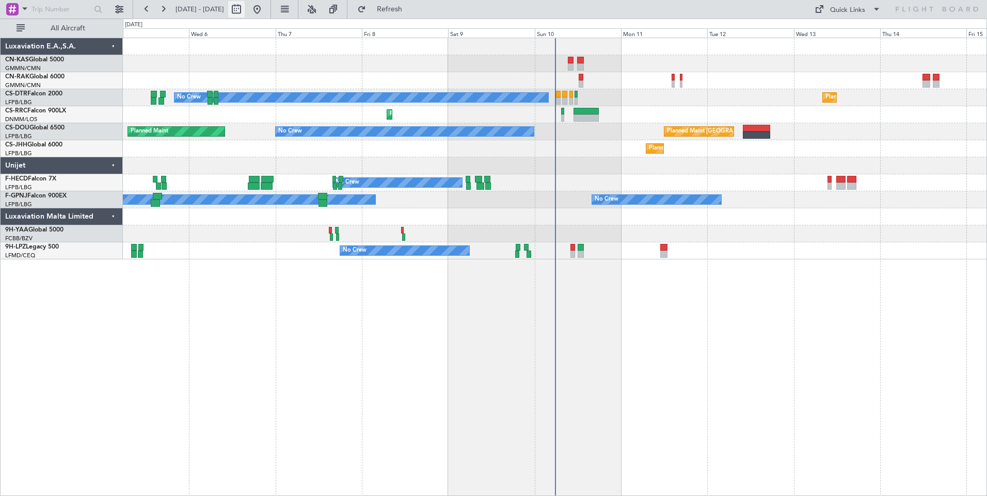
click at [245, 13] on button at bounding box center [236, 9] width 17 height 17
select select "8"
select select "2025"
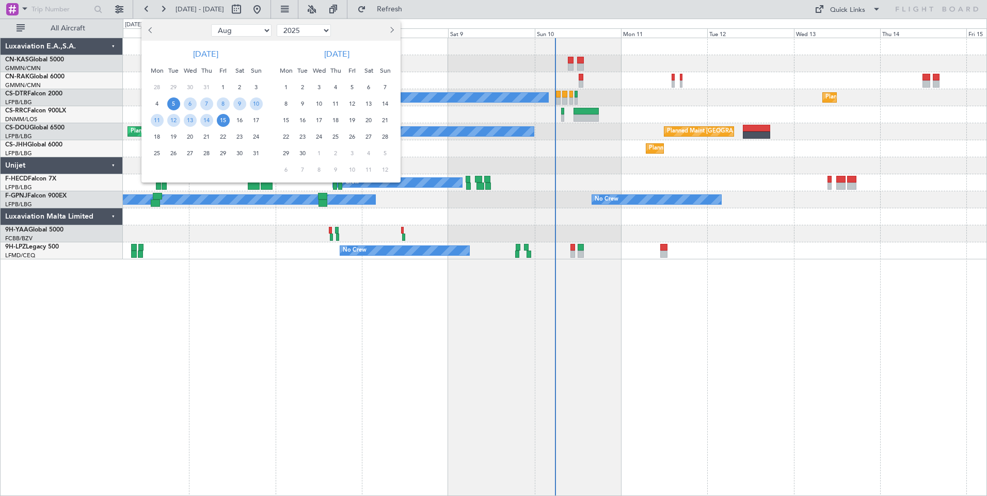
click at [174, 103] on span "5" at bounding box center [173, 104] width 13 height 13
click at [176, 138] on span "19" at bounding box center [173, 137] width 13 height 13
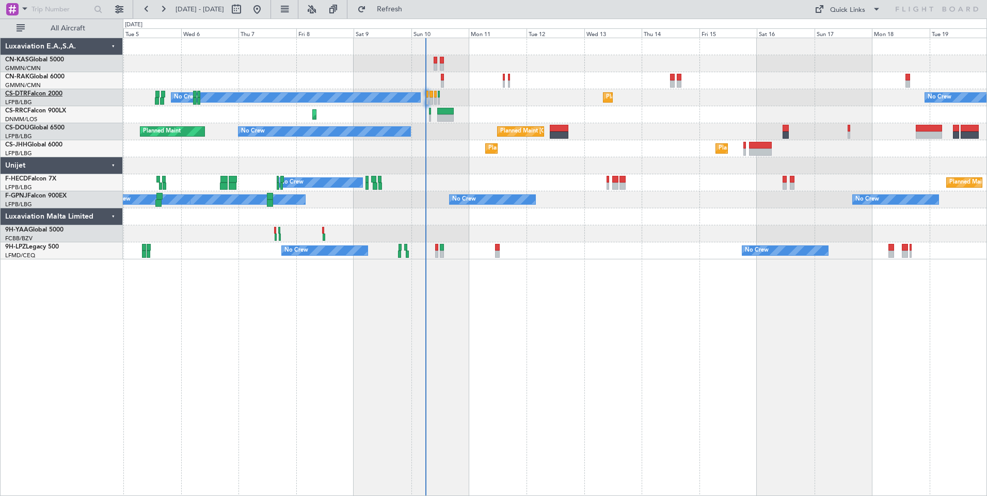
click at [49, 97] on link "CS-DTR Falcon 2000" at bounding box center [33, 94] width 57 height 6
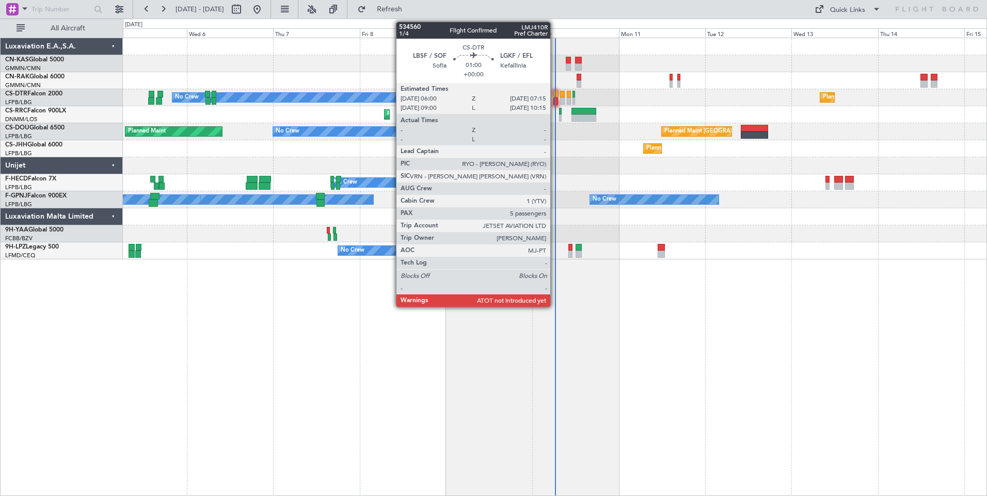
click at [555, 91] on div at bounding box center [555, 94] width 5 height 7
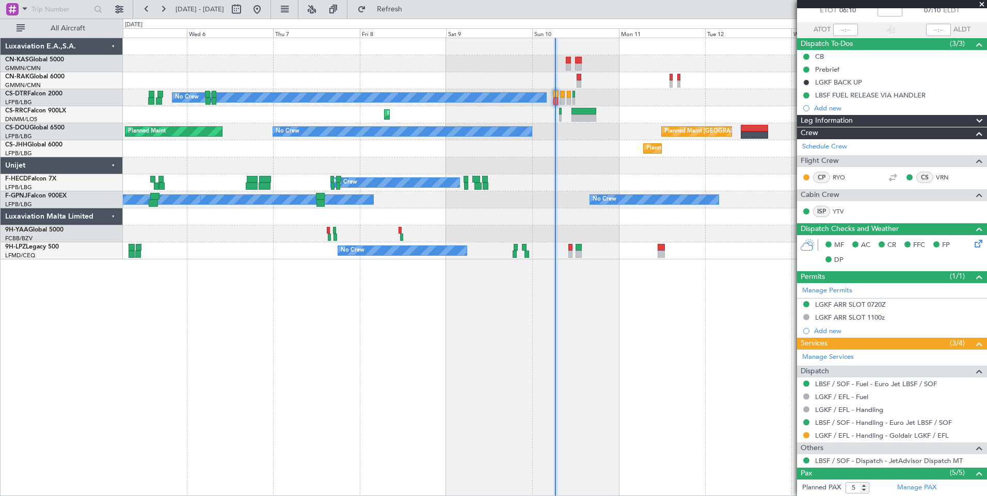
scroll to position [110, 0]
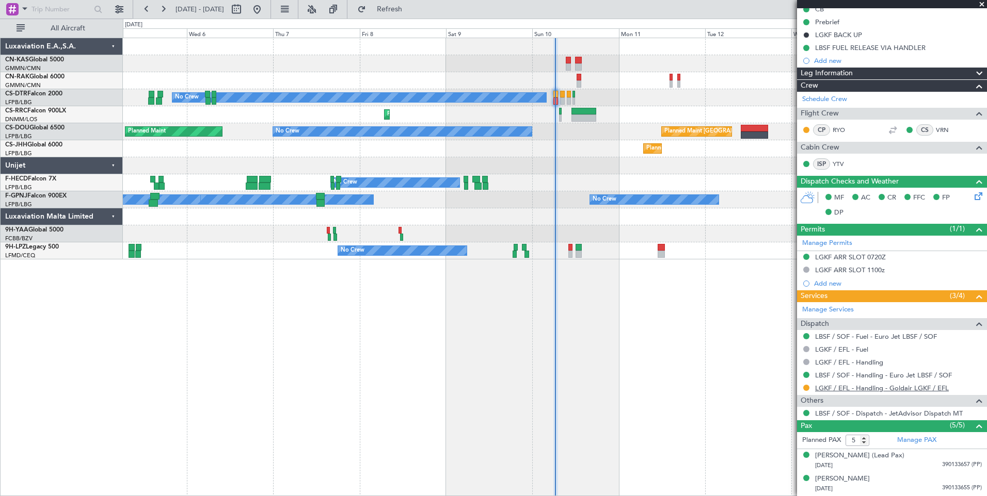
click at [916, 387] on link "LGKF / EFL - Handling - Goldair LGKF / EFL" at bounding box center [882, 388] width 134 height 9
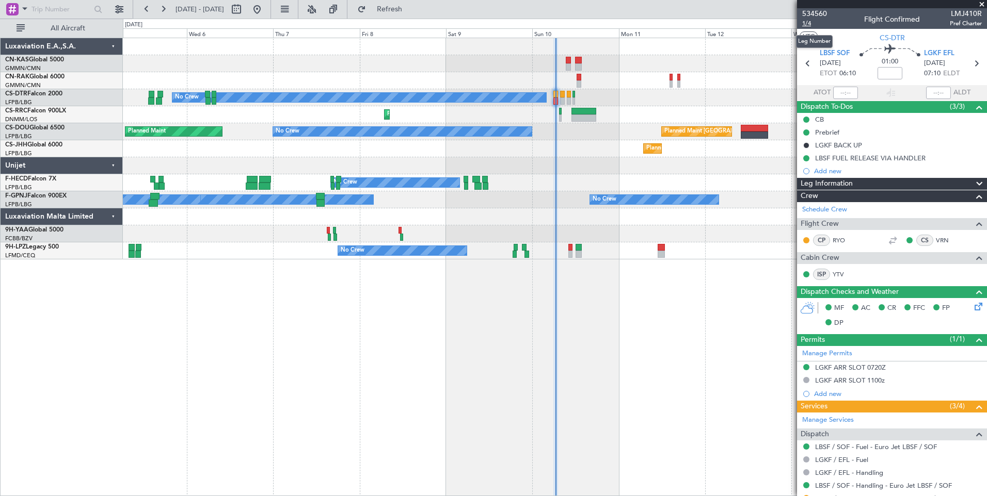
click at [806, 26] on span "1/4" at bounding box center [814, 23] width 25 height 9
click at [245, 8] on button at bounding box center [236, 9] width 17 height 17
select select "8"
select select "2025"
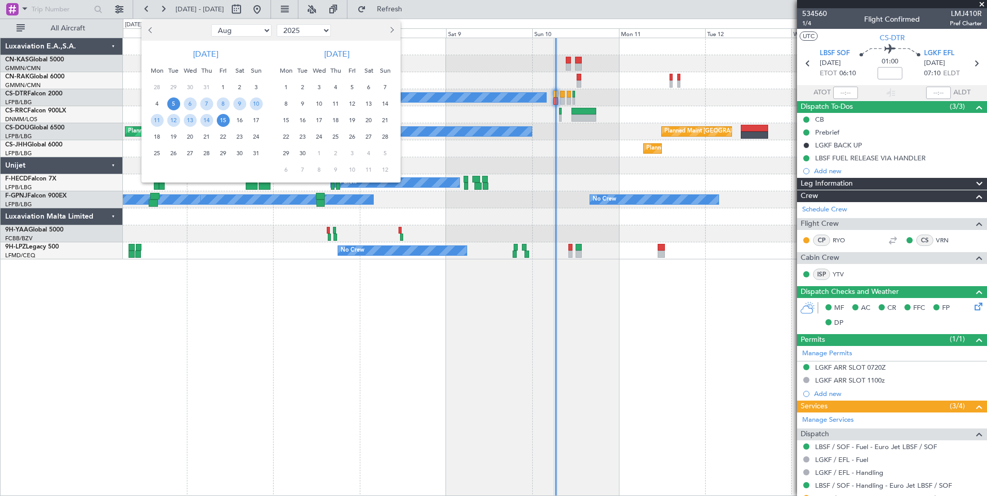
click at [172, 101] on span "5" at bounding box center [173, 104] width 13 height 13
click at [174, 136] on span "19" at bounding box center [173, 137] width 13 height 13
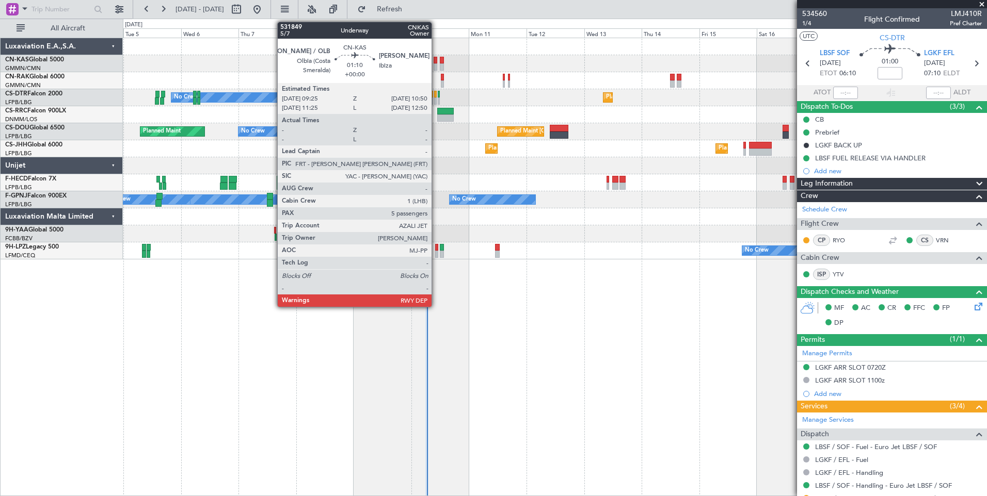
click at [436, 67] on div at bounding box center [435, 66] width 4 height 7
click at [435, 59] on div at bounding box center [435, 60] width 4 height 7
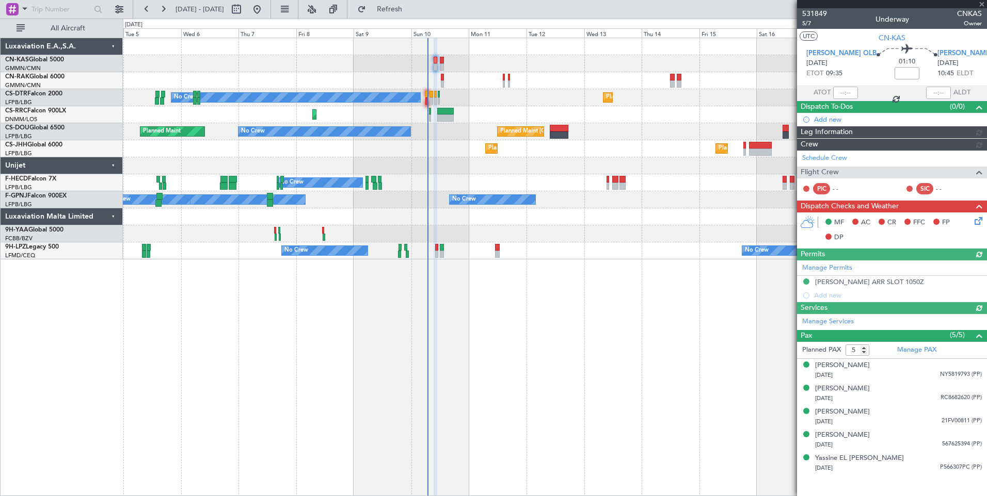
type input "Luis Maricato (LUM)"
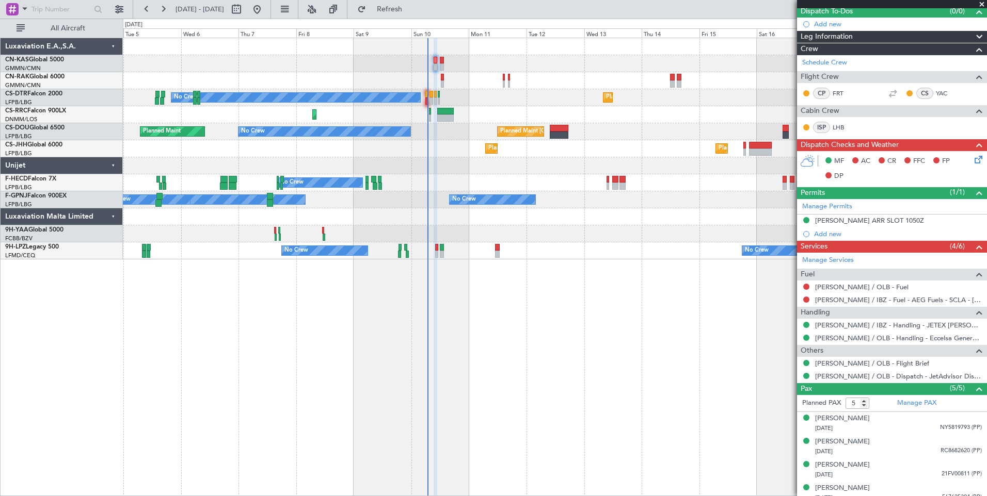
scroll to position [96, 0]
click at [807, 288] on button at bounding box center [806, 286] width 6 height 6
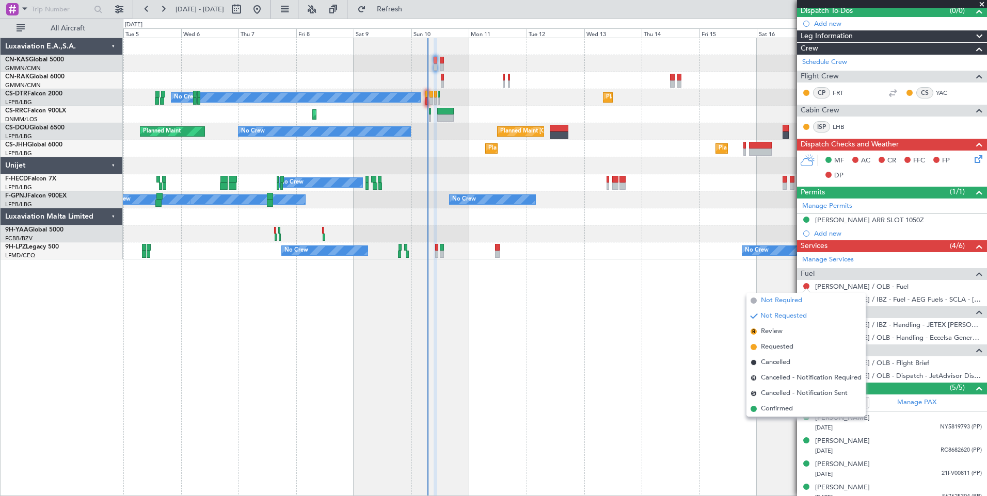
click at [770, 299] on span "Not Required" at bounding box center [781, 301] width 41 height 10
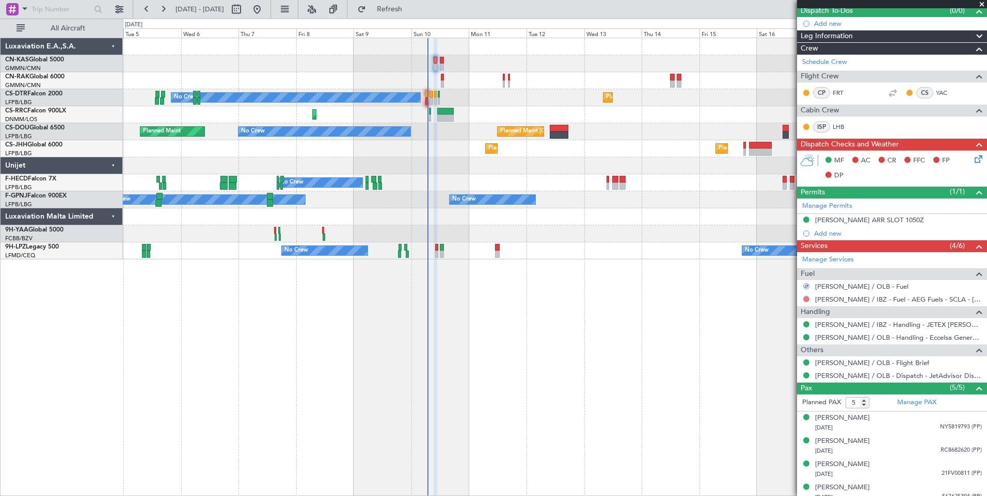
click at [803, 297] on button at bounding box center [806, 299] width 6 height 6
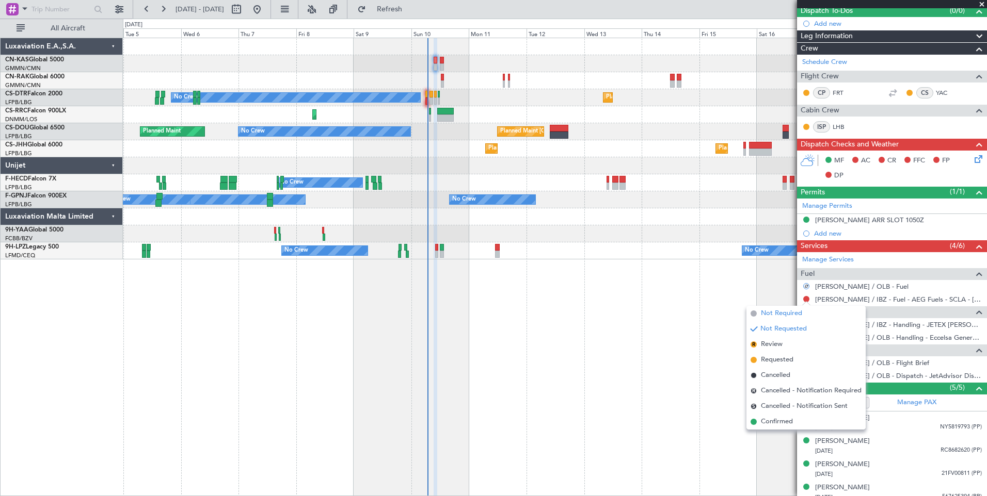
click at [774, 309] on span "Not Required" at bounding box center [781, 314] width 41 height 10
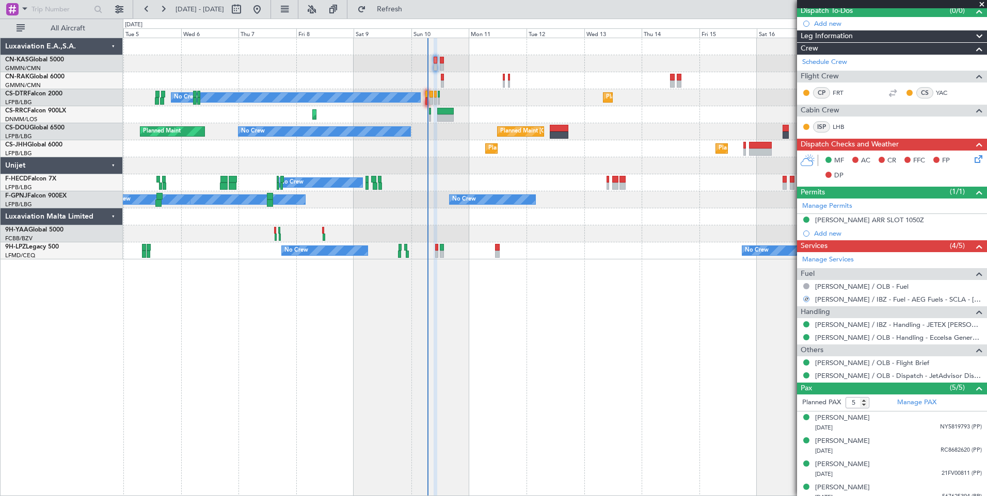
click at [972, 159] on icon at bounding box center [976, 157] width 8 height 8
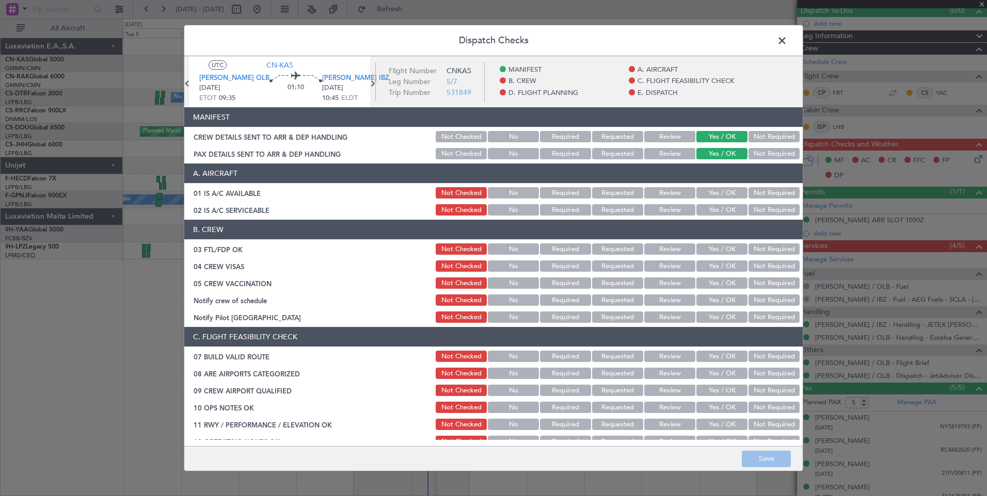
click at [707, 187] on button "Yes / OK" at bounding box center [721, 192] width 51 height 11
click at [710, 205] on button "Yes / OK" at bounding box center [721, 209] width 51 height 11
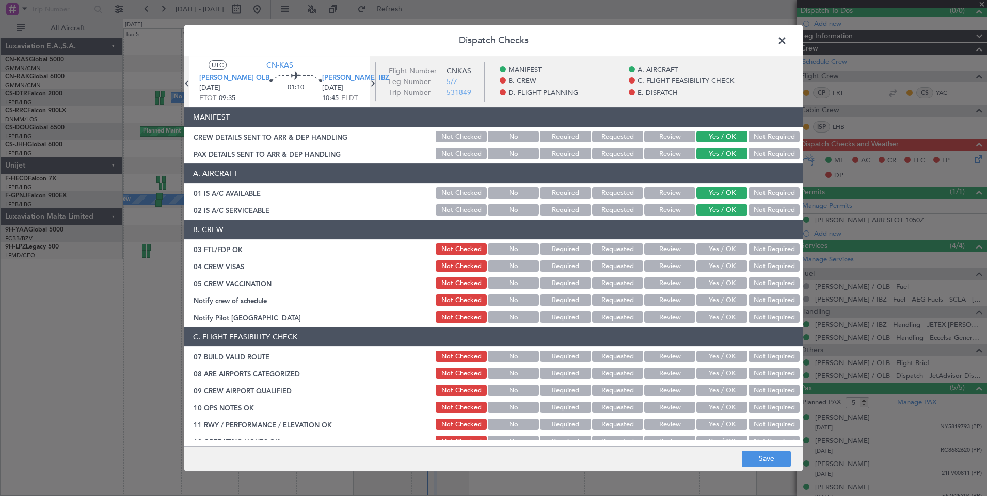
click at [716, 248] on button "Yes / OK" at bounding box center [721, 249] width 51 height 11
click at [718, 264] on button "Yes / OK" at bounding box center [721, 266] width 51 height 11
click at [720, 280] on button "Yes / OK" at bounding box center [721, 283] width 51 height 11
click at [722, 297] on button "Yes / OK" at bounding box center [721, 300] width 51 height 11
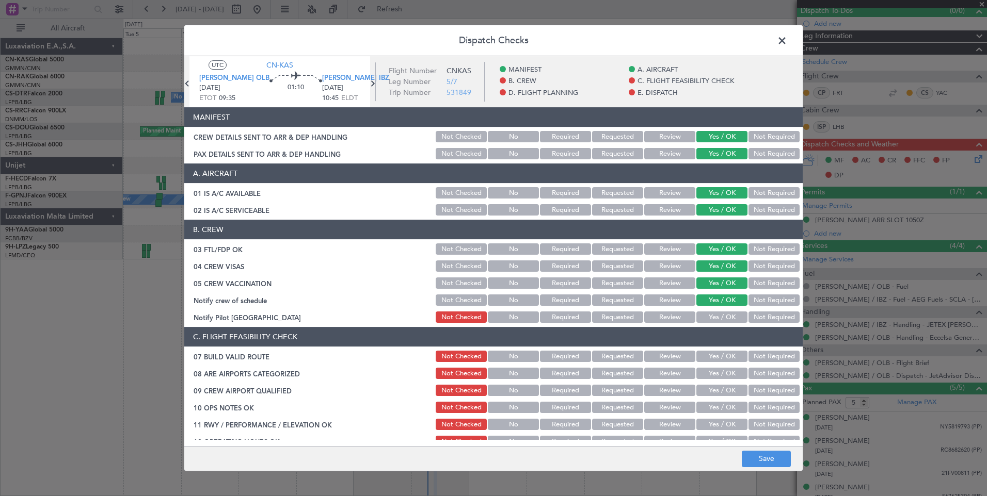
click at [722, 316] on button "Yes / OK" at bounding box center [721, 317] width 51 height 11
click at [719, 357] on button "Yes / OK" at bounding box center [721, 356] width 51 height 11
click at [719, 370] on button "Yes / OK" at bounding box center [721, 373] width 51 height 11
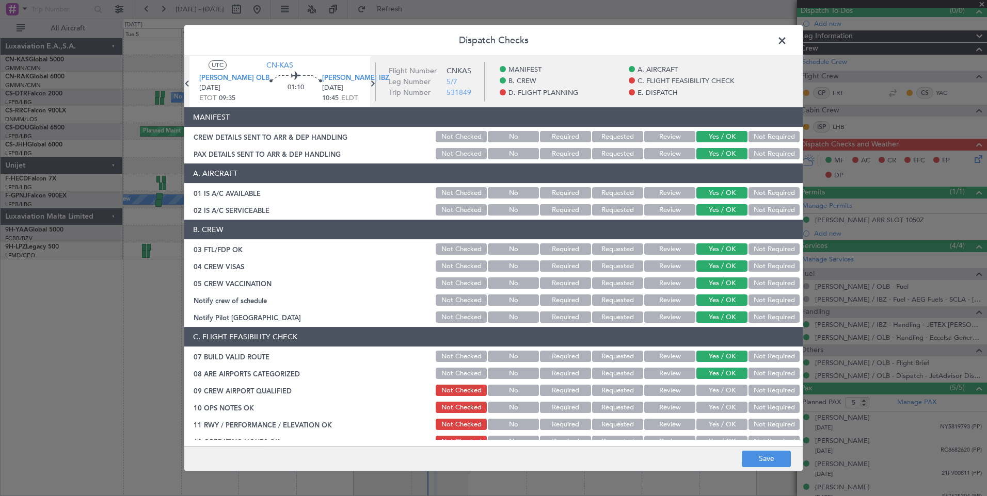
click at [718, 393] on button "Yes / OK" at bounding box center [721, 390] width 51 height 11
click at [717, 411] on button "Yes / OK" at bounding box center [721, 407] width 51 height 11
click at [717, 425] on button "Yes / OK" at bounding box center [721, 424] width 51 height 11
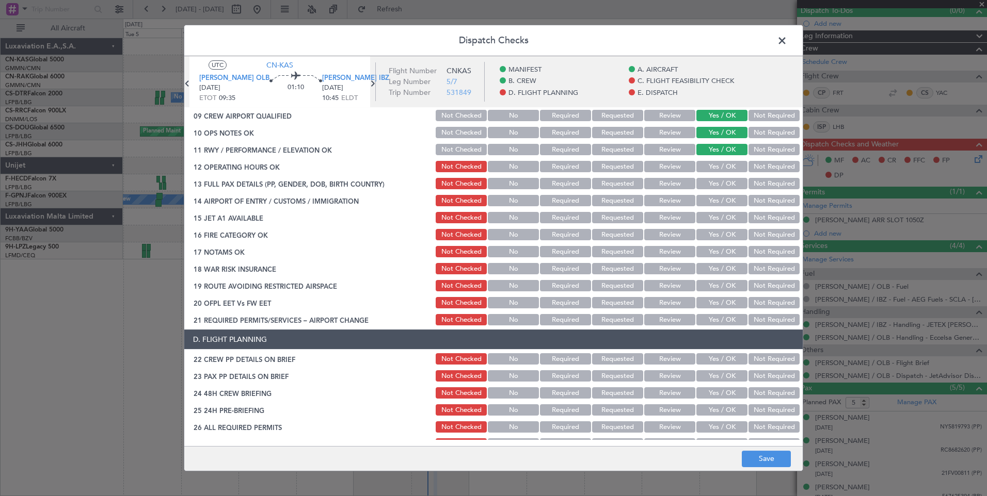
scroll to position [296, 0]
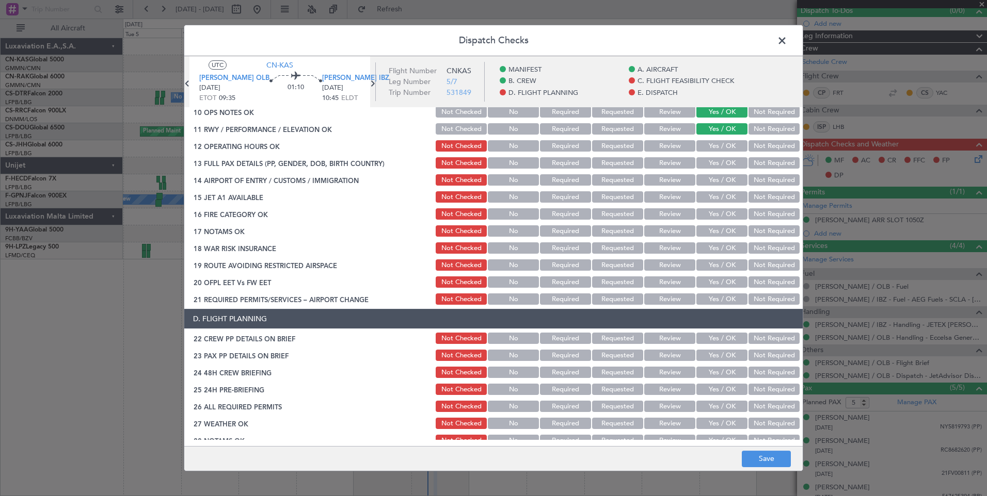
click at [705, 146] on button "Yes / OK" at bounding box center [721, 145] width 51 height 11
click at [711, 161] on button "Yes / OK" at bounding box center [721, 162] width 51 height 11
click at [714, 175] on button "Yes / OK" at bounding box center [721, 179] width 51 height 11
click at [715, 200] on button "Yes / OK" at bounding box center [721, 196] width 51 height 11
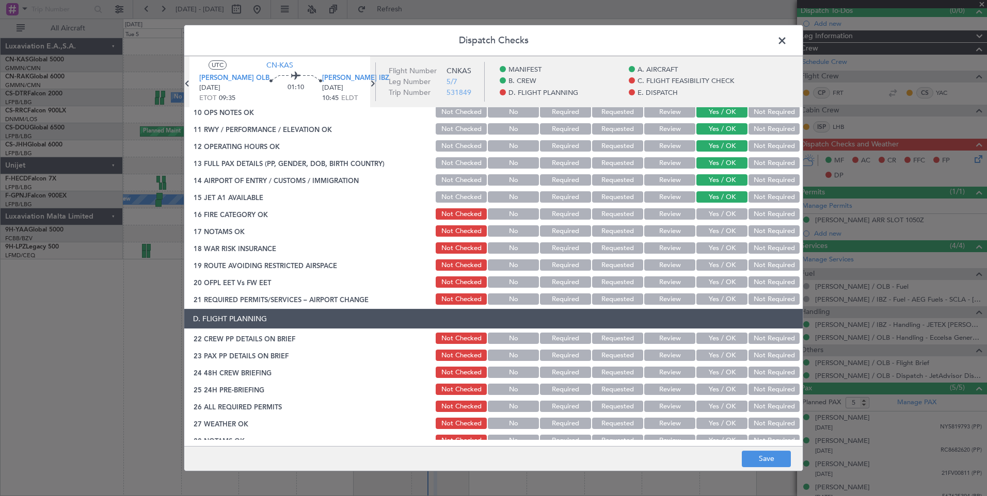
click at [715, 216] on button "Yes / OK" at bounding box center [721, 213] width 51 height 11
click at [715, 230] on button "Yes / OK" at bounding box center [721, 230] width 51 height 11
click at [716, 257] on section "C. FLIGHT FEASIBILITY CHECK 07 BUILD VALID ROUTE Not Checked No Required Reques…" at bounding box center [493, 168] width 618 height 275
click at [715, 246] on button "Yes / OK" at bounding box center [721, 248] width 51 height 11
click at [714, 265] on button "Yes / OK" at bounding box center [721, 265] width 51 height 11
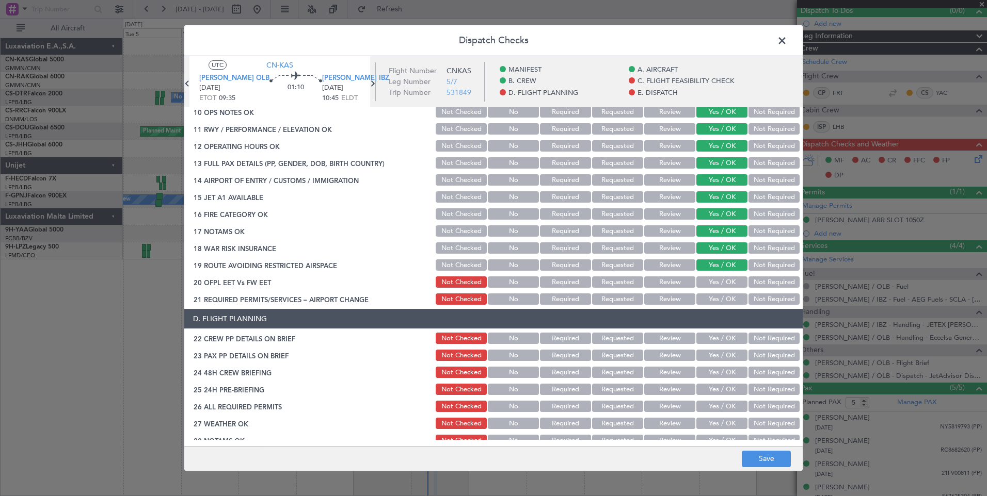
click at [715, 284] on button "Yes / OK" at bounding box center [721, 282] width 51 height 11
click at [716, 299] on button "Yes / OK" at bounding box center [721, 299] width 51 height 11
click at [717, 337] on button "Yes / OK" at bounding box center [721, 338] width 51 height 11
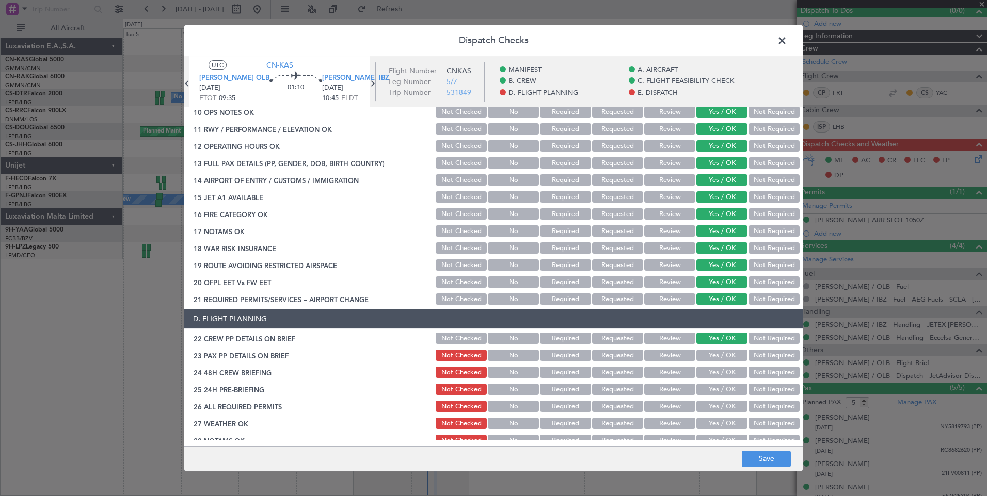
click at [717, 355] on button "Yes / OK" at bounding box center [721, 355] width 51 height 11
click at [718, 375] on button "Yes / OK" at bounding box center [721, 372] width 51 height 11
click at [718, 386] on button "Yes / OK" at bounding box center [721, 389] width 51 height 11
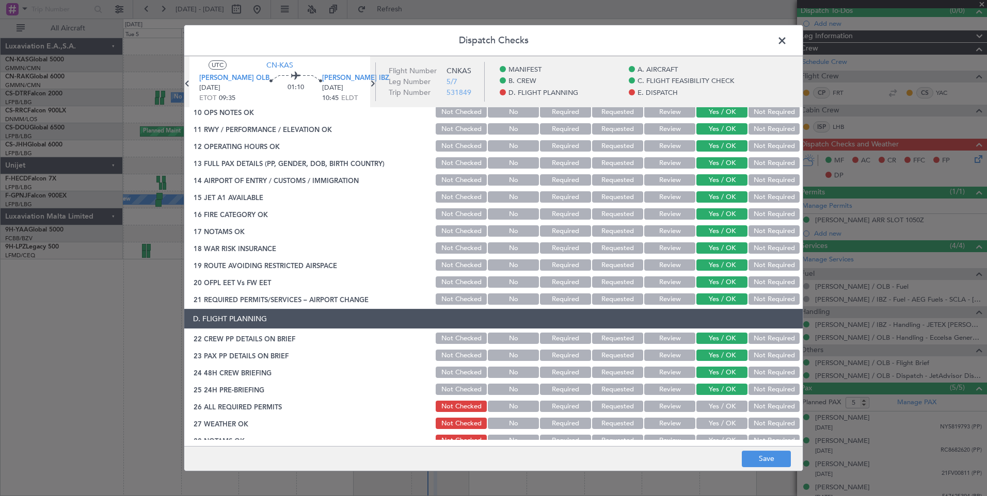
click at [719, 413] on div "Yes / OK" at bounding box center [721, 406] width 52 height 14
click at [719, 418] on button "Yes / OK" at bounding box center [721, 423] width 51 height 11
click at [713, 400] on div "Yes / OK" at bounding box center [721, 406] width 52 height 14
click at [718, 408] on button "Yes / OK" at bounding box center [721, 406] width 51 height 11
click at [722, 438] on button "Yes / OK" at bounding box center [721, 440] width 51 height 11
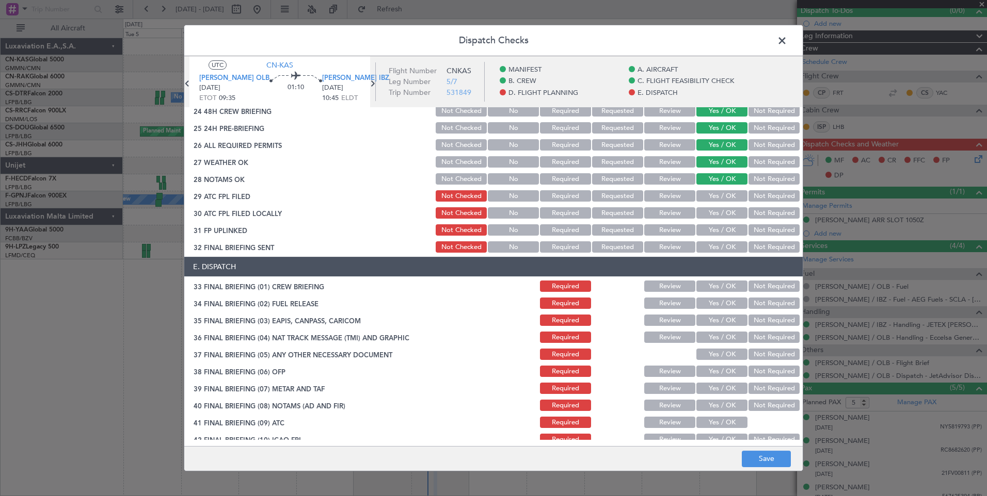
scroll to position [601, 0]
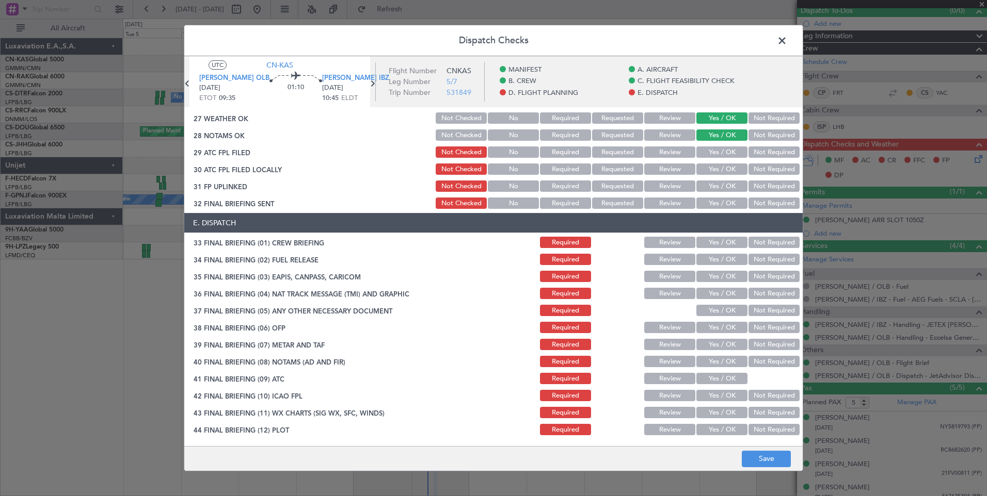
click at [712, 148] on button "Yes / OK" at bounding box center [721, 152] width 51 height 11
click at [715, 168] on button "Yes / OK" at bounding box center [721, 169] width 51 height 11
click at [716, 186] on button "Yes / OK" at bounding box center [721, 186] width 51 height 11
click at [718, 204] on button "Yes / OK" at bounding box center [721, 203] width 51 height 11
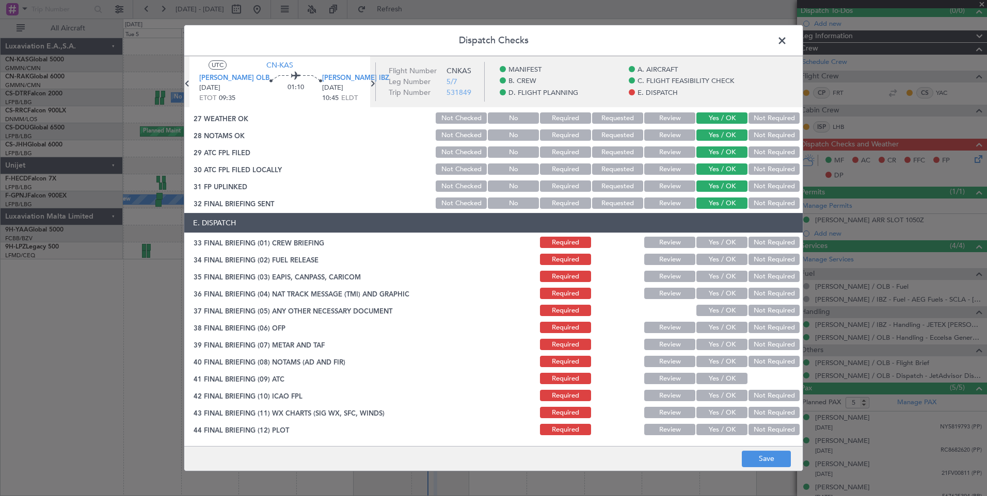
click at [719, 245] on button "Yes / OK" at bounding box center [721, 242] width 51 height 11
click at [717, 255] on button "Yes / OK" at bounding box center [721, 259] width 51 height 11
click at [717, 270] on div "Yes / OK" at bounding box center [721, 276] width 52 height 14
click at [709, 276] on button "Yes / OK" at bounding box center [721, 276] width 51 height 11
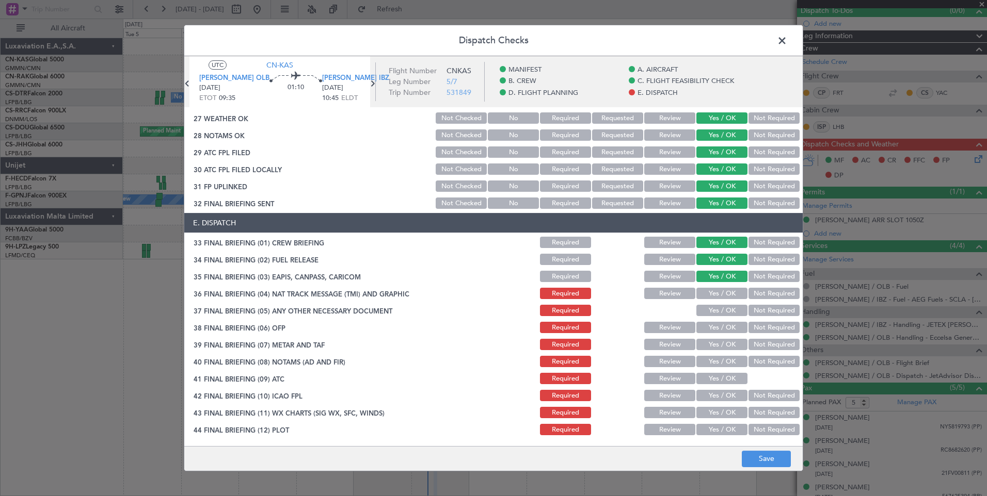
click at [711, 298] on button "Yes / OK" at bounding box center [721, 293] width 51 height 11
click at [714, 317] on div "Yes / OK" at bounding box center [721, 310] width 52 height 14
click at [711, 313] on button "Yes / OK" at bounding box center [721, 310] width 51 height 11
click at [712, 332] on button "Yes / OK" at bounding box center [721, 327] width 51 height 11
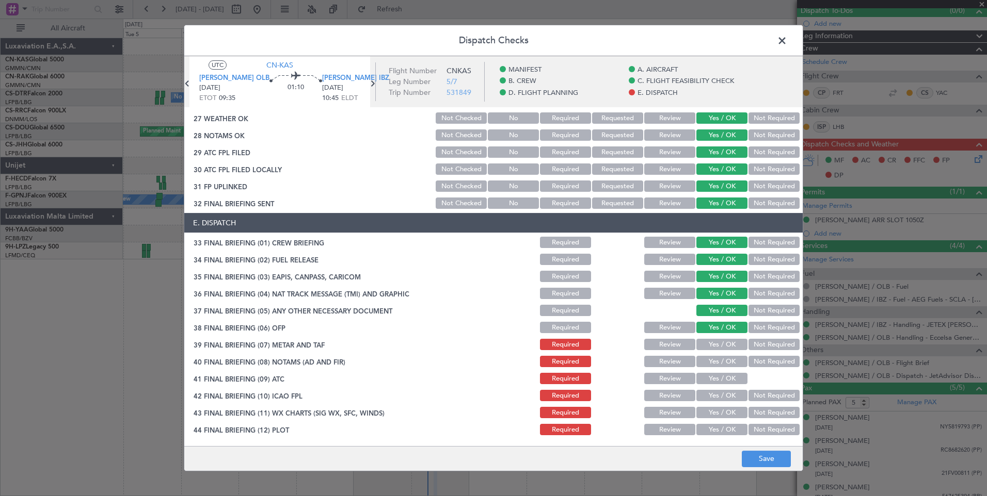
click at [712, 344] on button "Yes / OK" at bounding box center [721, 344] width 51 height 11
click at [712, 358] on button "Yes / OK" at bounding box center [721, 361] width 51 height 11
click at [713, 375] on button "Yes / OK" at bounding box center [721, 378] width 51 height 11
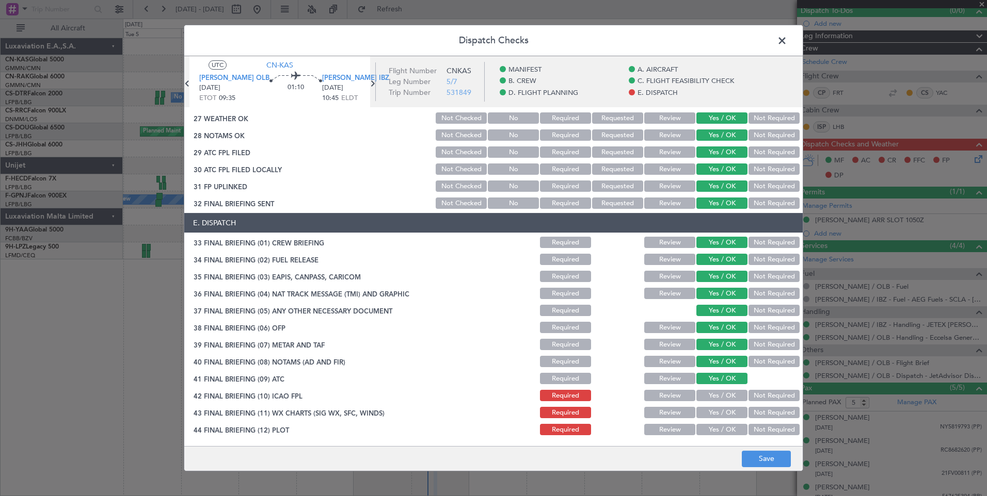
click at [715, 393] on button "Yes / OK" at bounding box center [721, 395] width 51 height 11
click at [717, 413] on button "Yes / OK" at bounding box center [721, 412] width 51 height 11
click at [718, 429] on button "Yes / OK" at bounding box center [721, 429] width 51 height 11
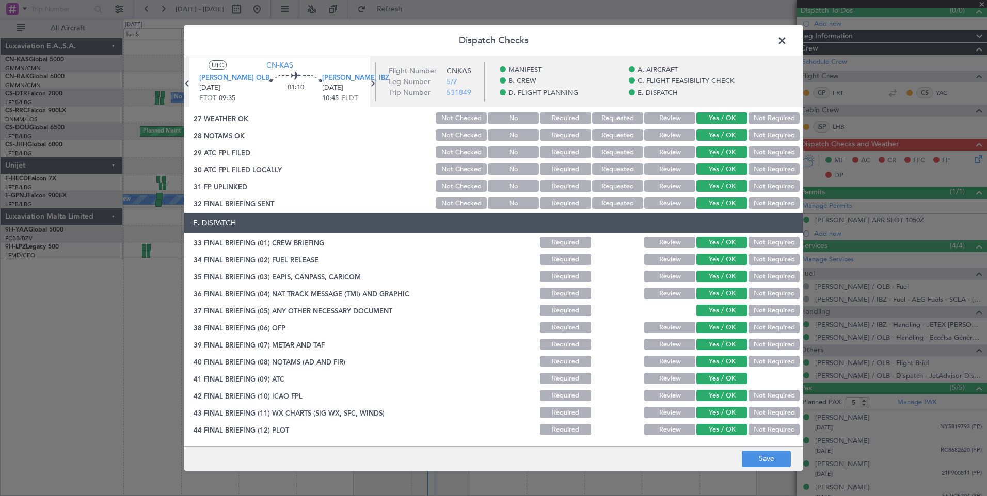
click at [718, 431] on button "Yes / OK" at bounding box center [721, 429] width 51 height 11
click at [752, 461] on button "Save" at bounding box center [766, 459] width 49 height 17
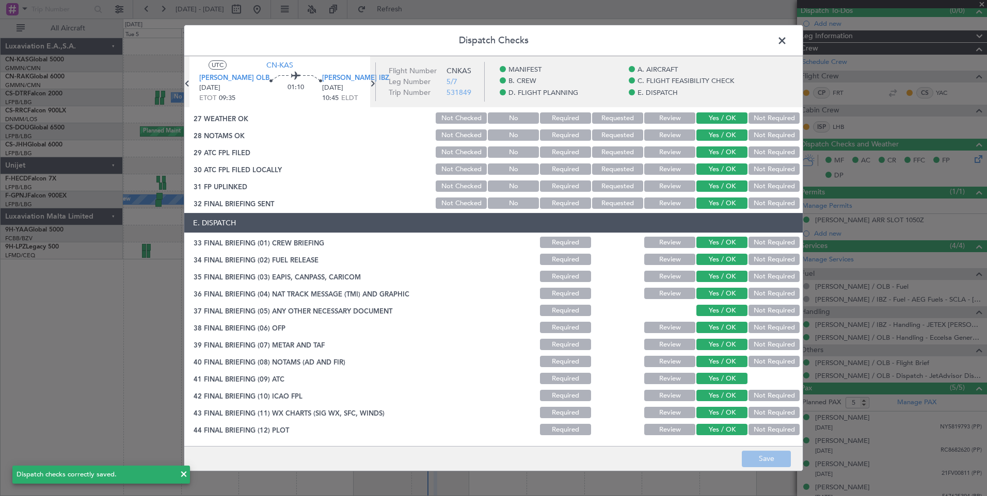
click at [787, 38] on span at bounding box center [787, 43] width 0 height 21
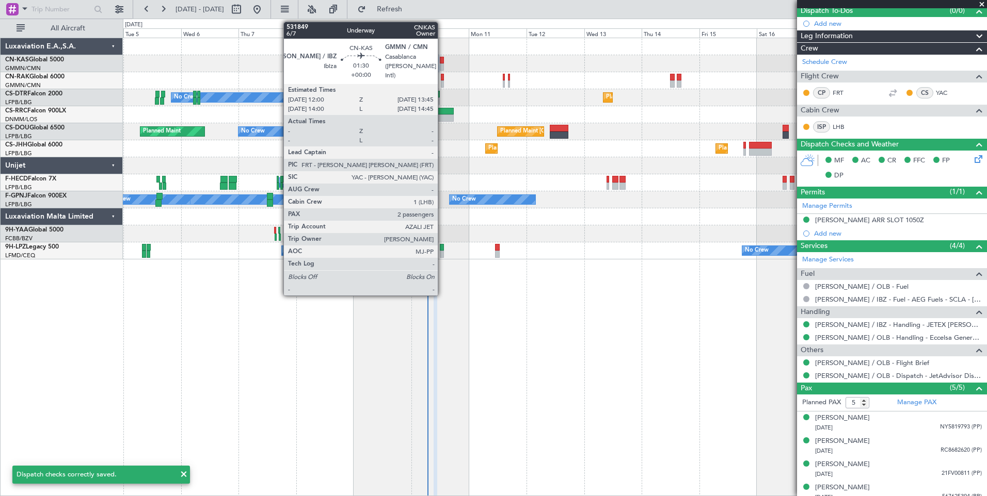
click at [442, 66] on div at bounding box center [442, 66] width 5 height 7
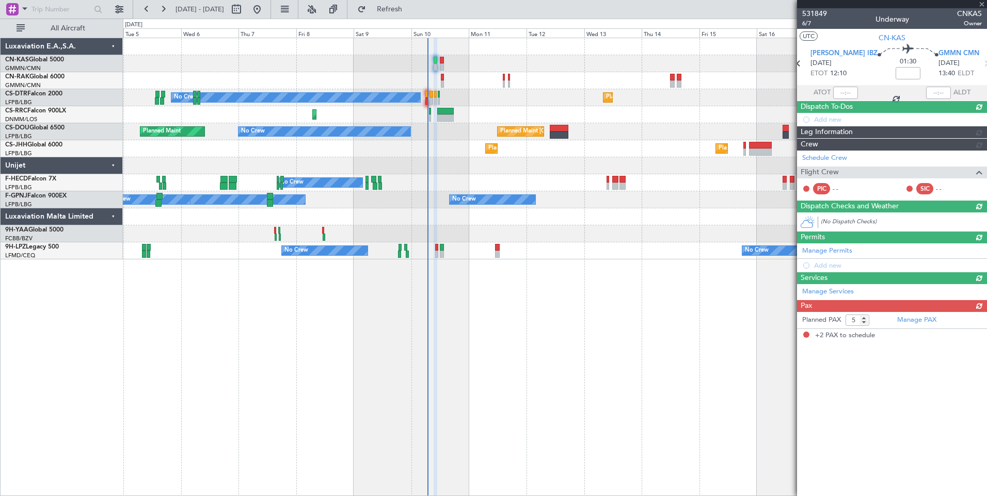
type input "2"
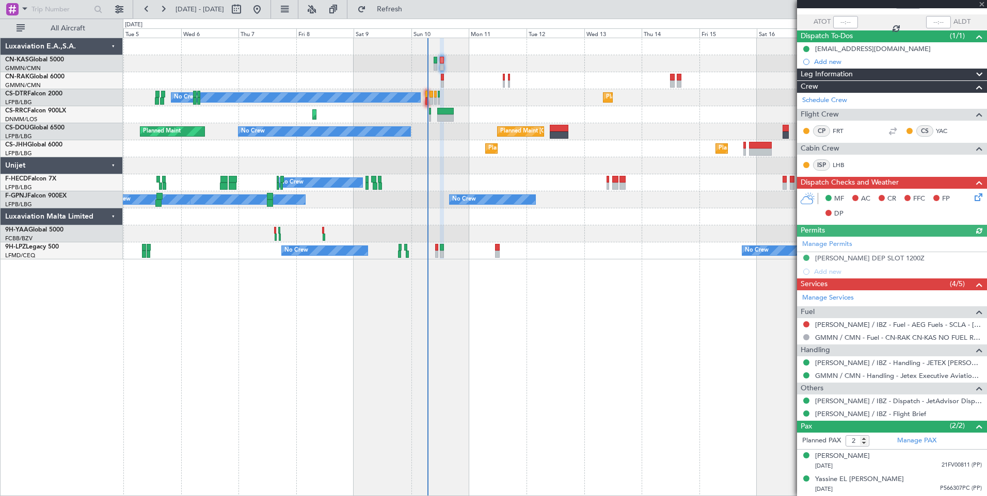
type input "Luis Maricato (LUM)"
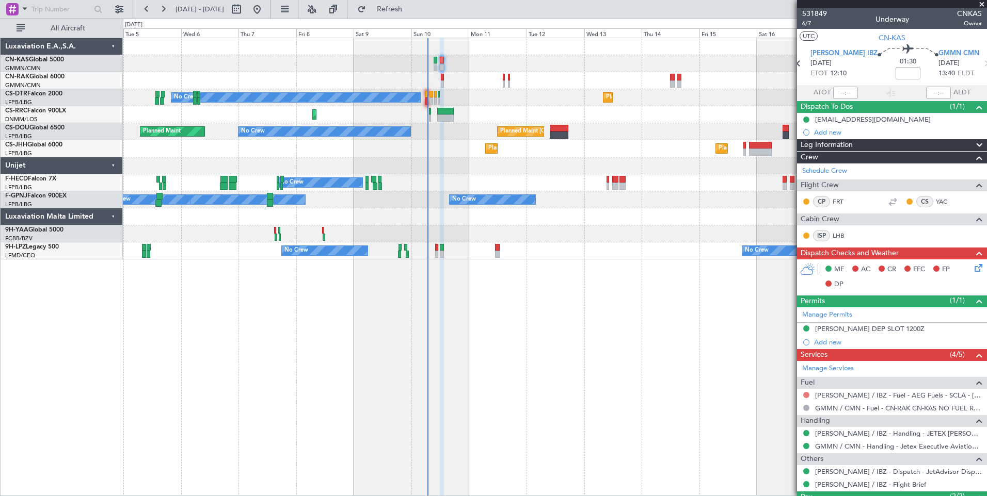
click at [803, 395] on button at bounding box center [806, 395] width 6 height 6
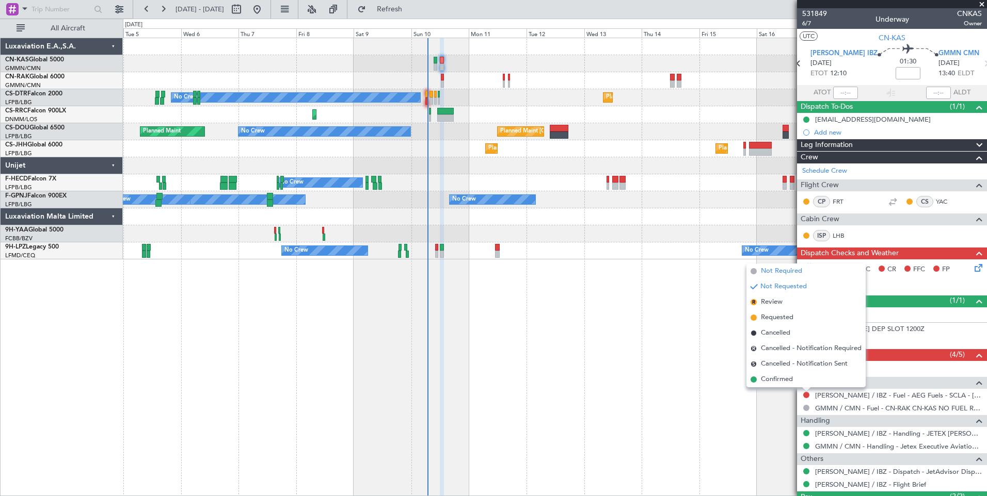
click at [783, 267] on span "Not Required" at bounding box center [781, 271] width 41 height 10
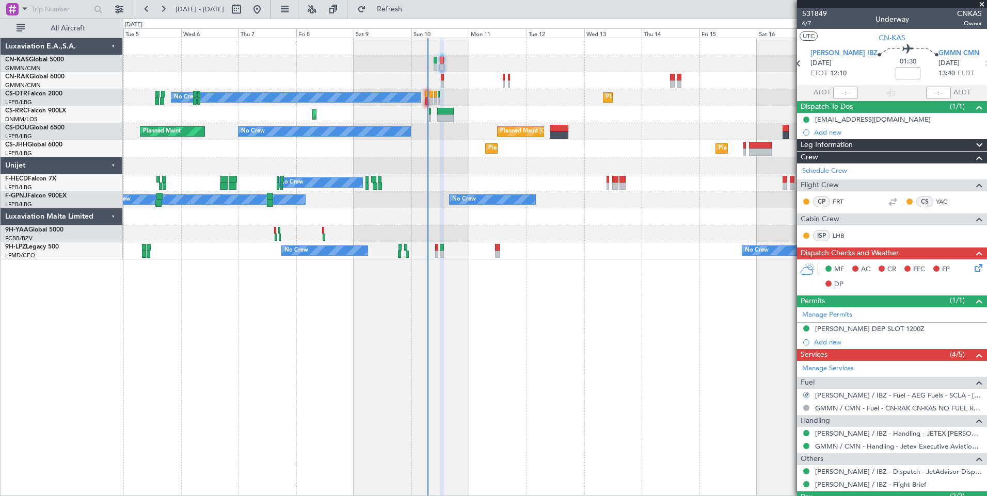
click at [972, 268] on icon at bounding box center [976, 266] width 8 height 8
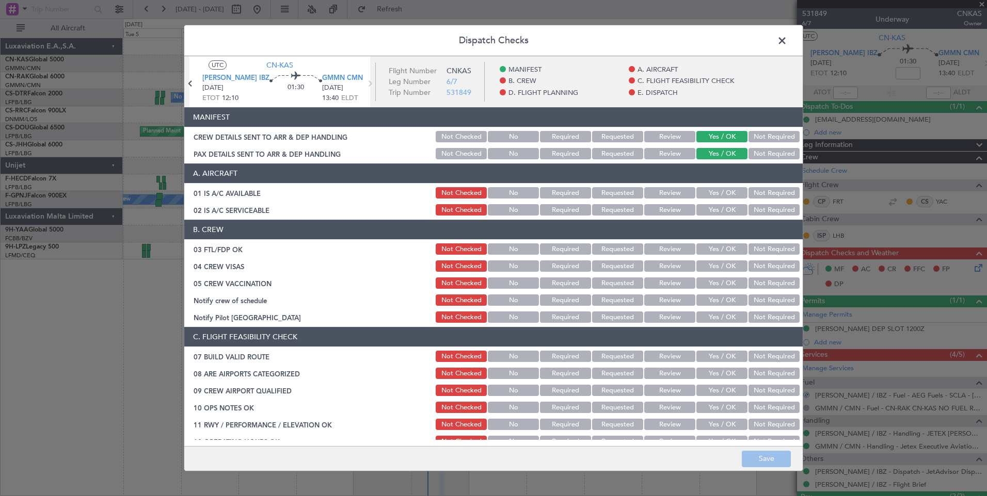
click at [723, 192] on button "Yes / OK" at bounding box center [721, 192] width 51 height 11
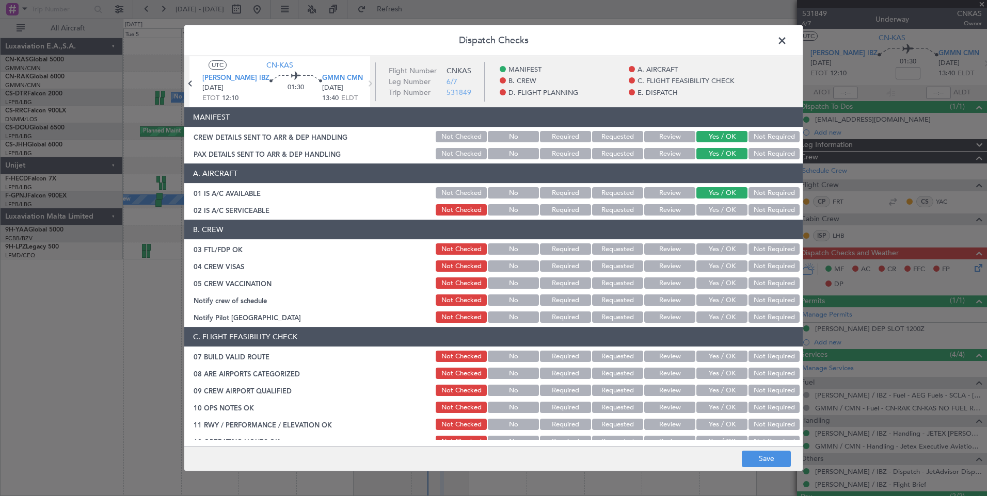
click at [724, 204] on button "Yes / OK" at bounding box center [721, 209] width 51 height 11
click at [721, 247] on button "Yes / OK" at bounding box center [721, 249] width 51 height 11
click at [721, 265] on button "Yes / OK" at bounding box center [721, 266] width 51 height 11
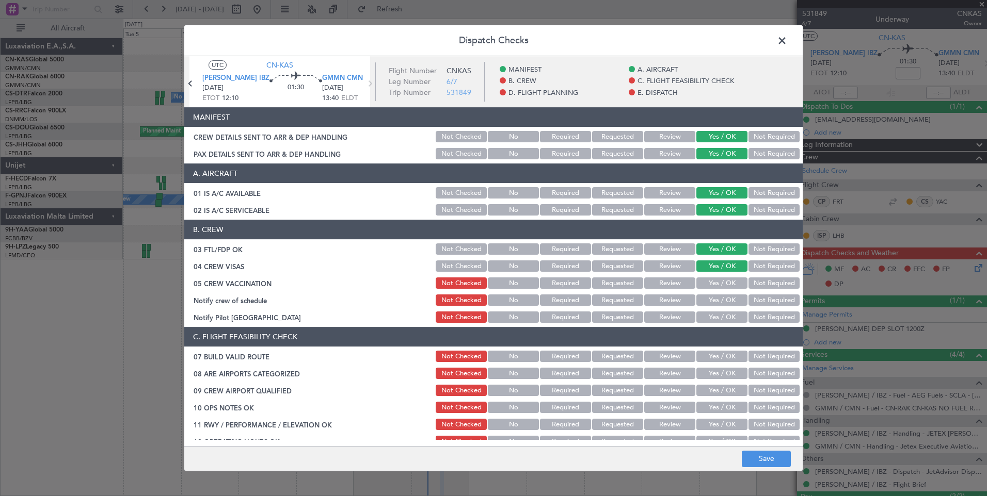
click at [724, 286] on button "Yes / OK" at bounding box center [721, 283] width 51 height 11
click at [724, 301] on button "Yes / OK" at bounding box center [721, 300] width 51 height 11
click at [726, 320] on button "Yes / OK" at bounding box center [721, 317] width 51 height 11
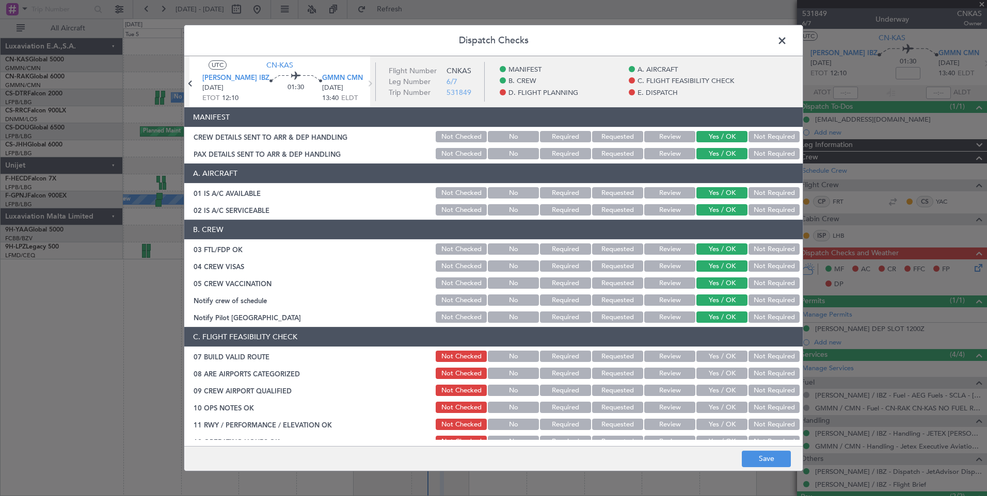
click at [727, 357] on button "Yes / OK" at bounding box center [721, 356] width 51 height 11
click at [727, 382] on section "C. FLIGHT FEASIBILITY CHECK 07 BUILD VALID ROUTE Not Checked No Required Reques…" at bounding box center [493, 464] width 618 height 275
click at [721, 373] on button "Yes / OK" at bounding box center [721, 373] width 51 height 11
click at [721, 394] on button "Yes / OK" at bounding box center [721, 390] width 51 height 11
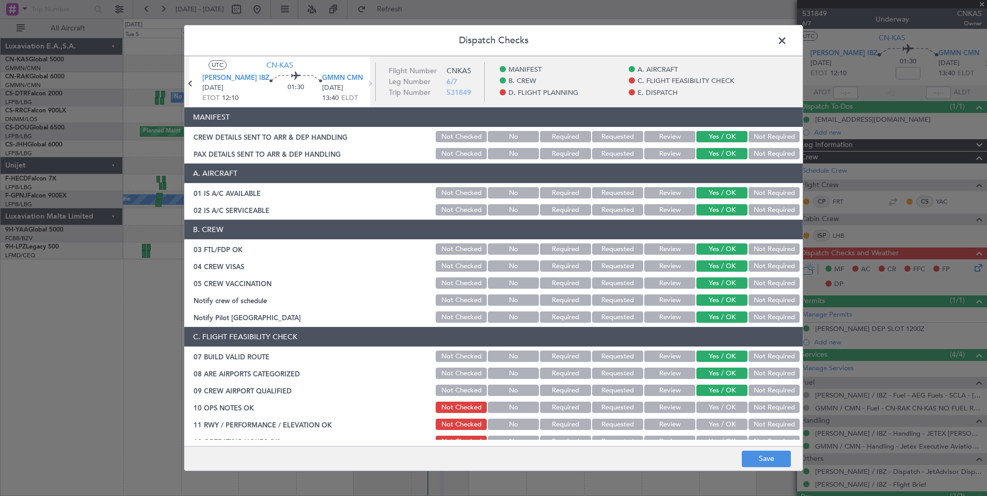
click at [721, 411] on button "Yes / OK" at bounding box center [721, 407] width 51 height 11
click at [722, 426] on button "Yes / OK" at bounding box center [721, 424] width 51 height 11
click at [724, 441] on main "UTC CN-KAS LEIB IBZ 10/08/2025 ETOT 12:10 01:30 GMMN CMN 10/08/2025 13:40 ELDT …" at bounding box center [493, 253] width 618 height 394
click at [724, 438] on button "Yes / OK" at bounding box center [721, 441] width 51 height 11
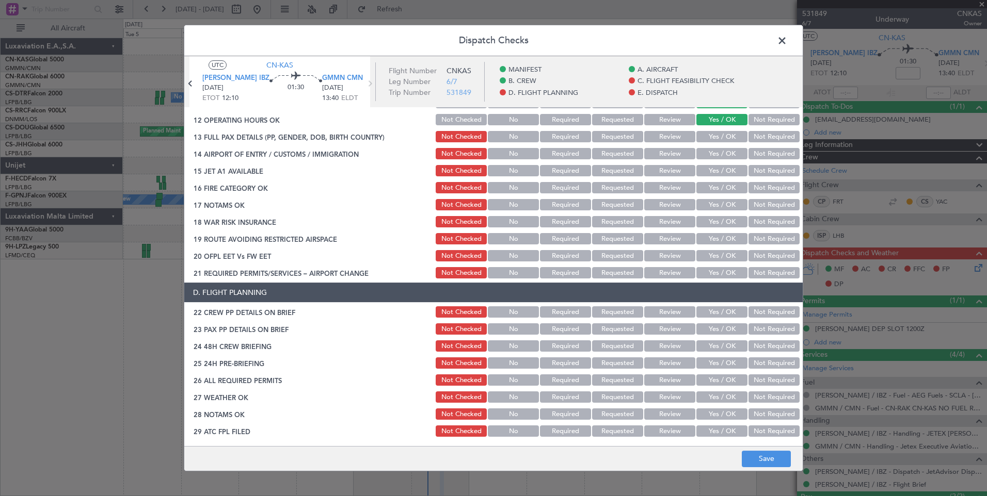
scroll to position [323, 0]
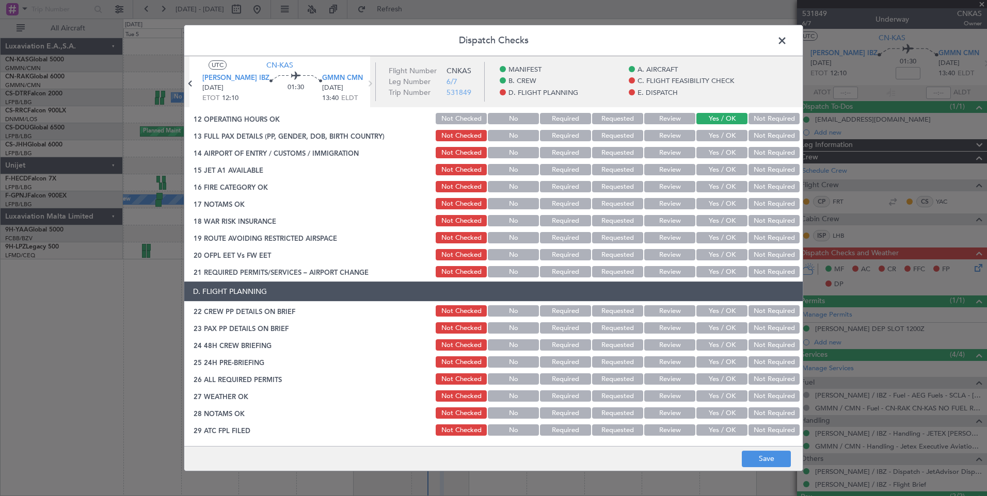
click at [719, 134] on button "Yes / OK" at bounding box center [721, 135] width 51 height 11
click at [721, 152] on button "Yes / OK" at bounding box center [721, 152] width 51 height 11
click at [725, 172] on button "Yes / OK" at bounding box center [721, 169] width 51 height 11
click at [726, 180] on div "Yes / OK" at bounding box center [721, 187] width 52 height 14
click at [721, 188] on button "Yes / OK" at bounding box center [721, 186] width 51 height 11
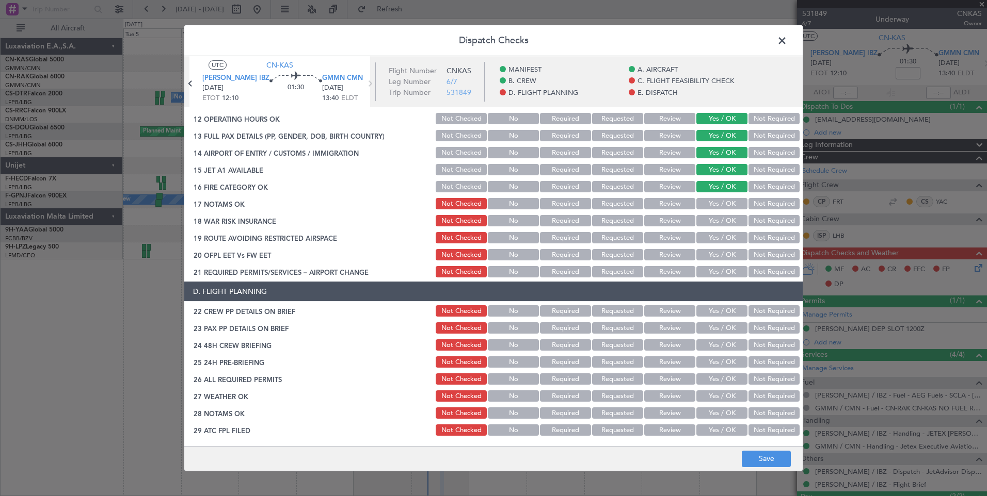
click at [721, 206] on button "Yes / OK" at bounding box center [721, 203] width 51 height 11
click at [721, 217] on button "Yes / OK" at bounding box center [721, 220] width 51 height 11
click at [722, 237] on button "Yes / OK" at bounding box center [721, 237] width 51 height 11
click at [722, 253] on button "Yes / OK" at bounding box center [721, 254] width 51 height 11
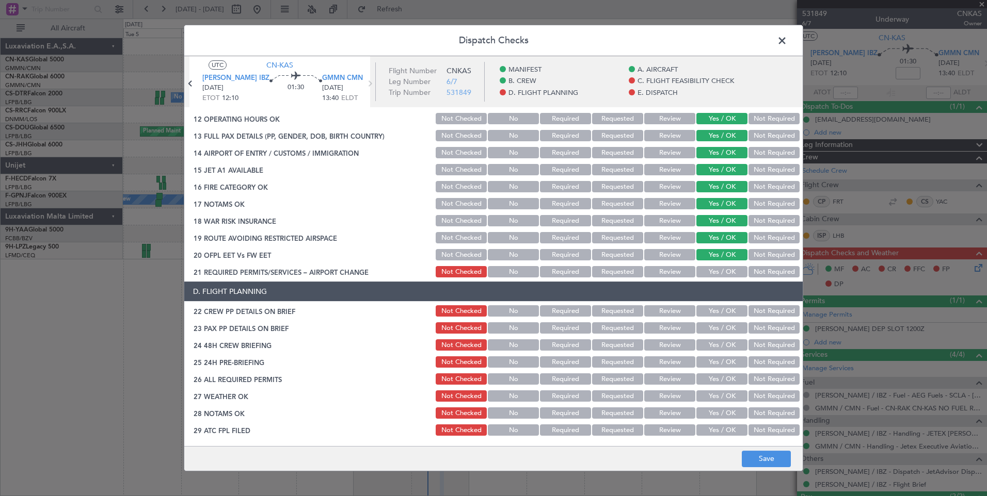
click at [723, 271] on button "Yes / OK" at bounding box center [721, 271] width 51 height 11
click at [723, 310] on button "Yes / OK" at bounding box center [721, 310] width 51 height 11
click at [723, 327] on button "Yes / OK" at bounding box center [721, 328] width 51 height 11
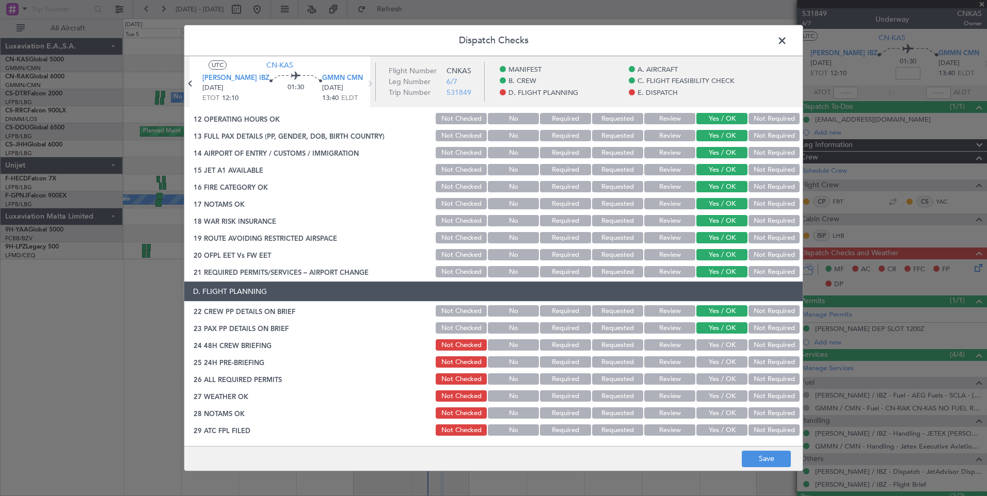
click at [724, 344] on button "Yes / OK" at bounding box center [721, 345] width 51 height 11
click at [725, 361] on button "Yes / OK" at bounding box center [721, 362] width 51 height 11
click at [725, 377] on button "Yes / OK" at bounding box center [721, 379] width 51 height 11
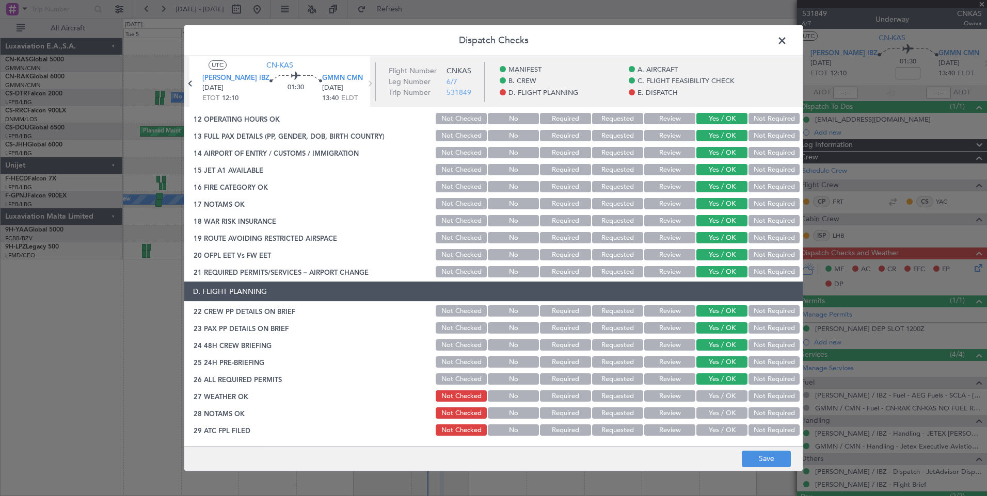
click at [724, 394] on button "Yes / OK" at bounding box center [721, 396] width 51 height 11
click at [724, 409] on button "Yes / OK" at bounding box center [721, 413] width 51 height 11
click at [726, 432] on button "Yes / OK" at bounding box center [721, 430] width 51 height 11
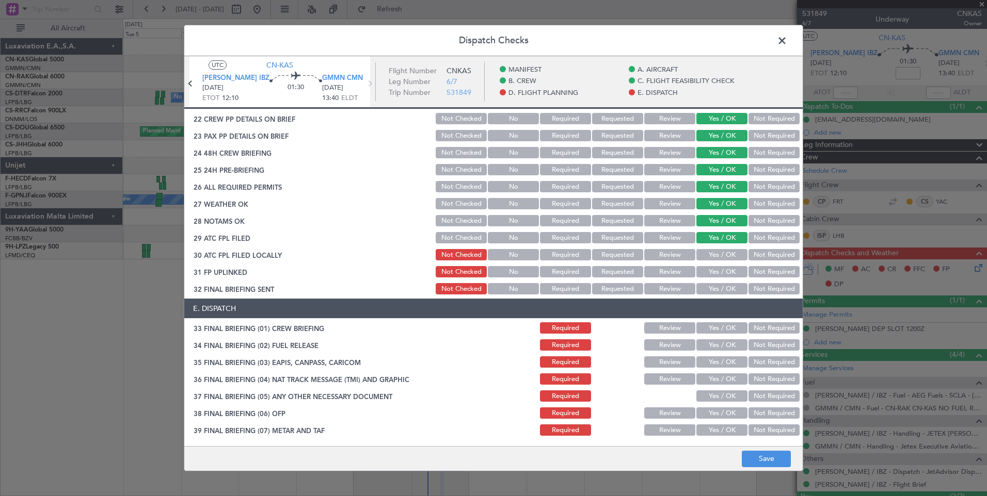
scroll to position [601, 0]
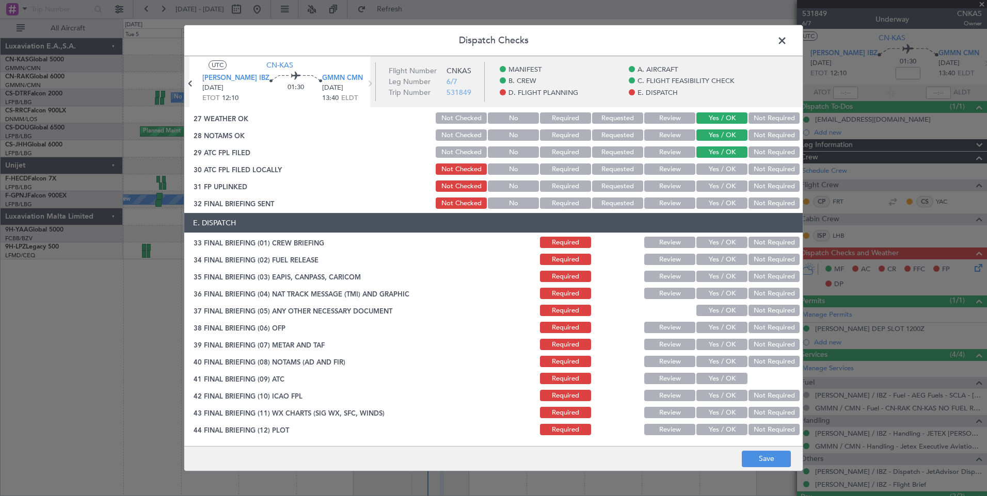
click at [724, 169] on button "Yes / OK" at bounding box center [721, 169] width 51 height 11
click at [730, 185] on button "Yes / OK" at bounding box center [721, 186] width 51 height 11
click at [732, 201] on button "Yes / OK" at bounding box center [721, 203] width 51 height 11
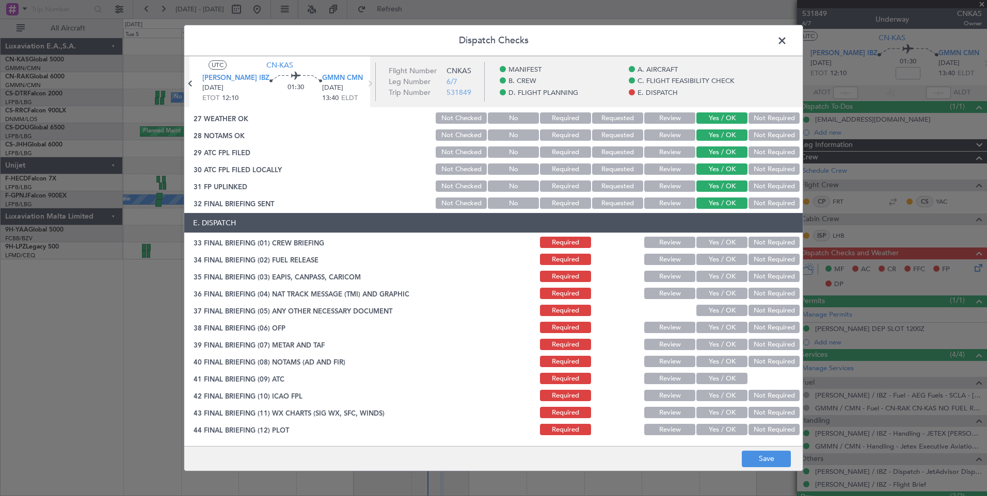
click at [728, 240] on button "Yes / OK" at bounding box center [721, 242] width 51 height 11
click at [727, 253] on div "Yes / OK" at bounding box center [721, 259] width 52 height 14
click at [717, 262] on button "Yes / OK" at bounding box center [721, 259] width 51 height 11
click at [717, 277] on button "Yes / OK" at bounding box center [721, 276] width 51 height 11
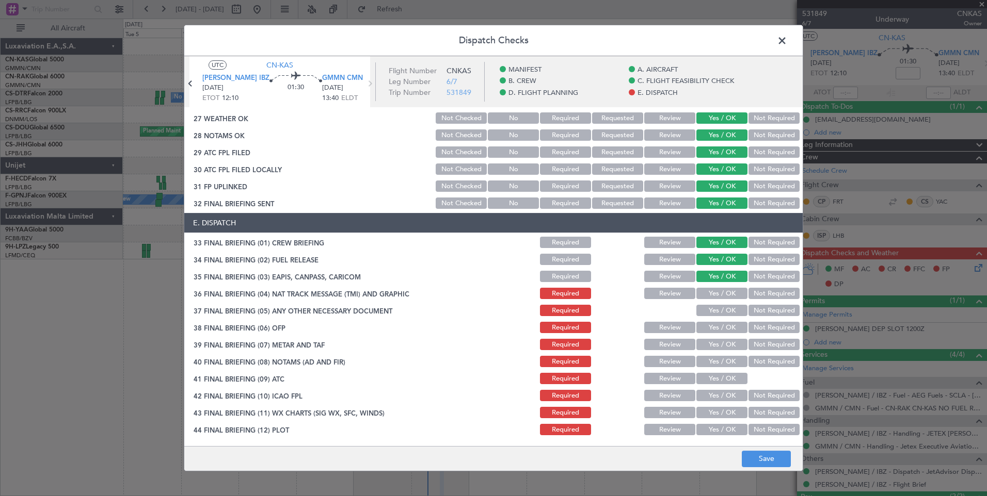
click at [719, 303] on section "E. DISPATCH 33 FINAL BRIEFING (01) CREW BRIEFING Required Review Yes / OK Not R…" at bounding box center [493, 325] width 618 height 224
click at [714, 296] on button "Yes / OK" at bounding box center [721, 293] width 51 height 11
click at [715, 312] on button "Yes / OK" at bounding box center [721, 310] width 51 height 11
click at [715, 324] on button "Yes / OK" at bounding box center [721, 327] width 51 height 11
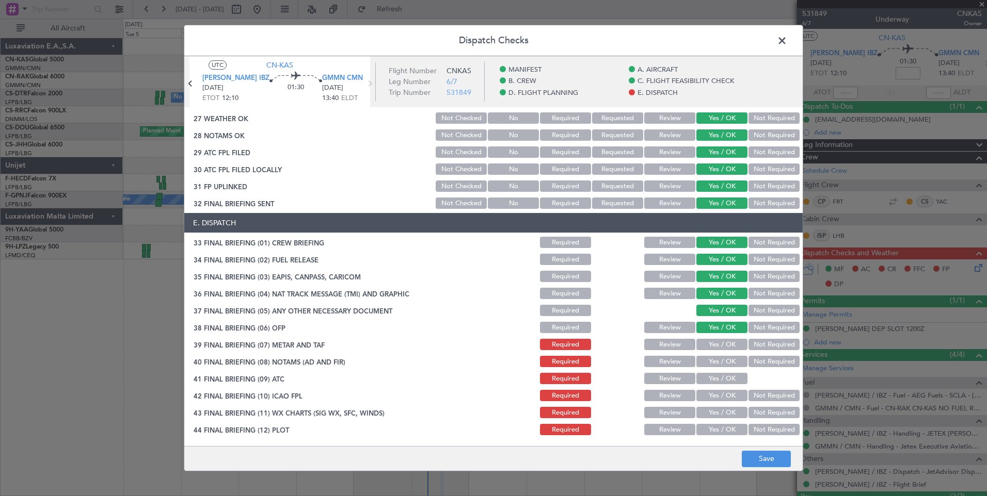
click at [715, 340] on button "Yes / OK" at bounding box center [721, 344] width 51 height 11
click at [715, 361] on button "Yes / OK" at bounding box center [721, 361] width 51 height 11
click at [715, 380] on button "Yes / OK" at bounding box center [721, 378] width 51 height 11
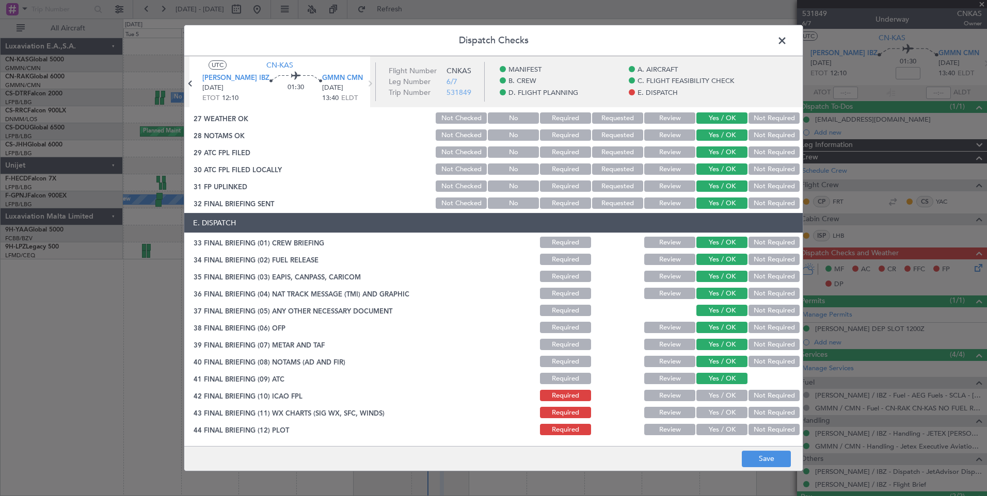
click at [716, 399] on button "Yes / OK" at bounding box center [721, 395] width 51 height 11
click at [718, 414] on button "Yes / OK" at bounding box center [721, 412] width 51 height 11
click at [718, 436] on button "Yes / OK" at bounding box center [721, 429] width 51 height 11
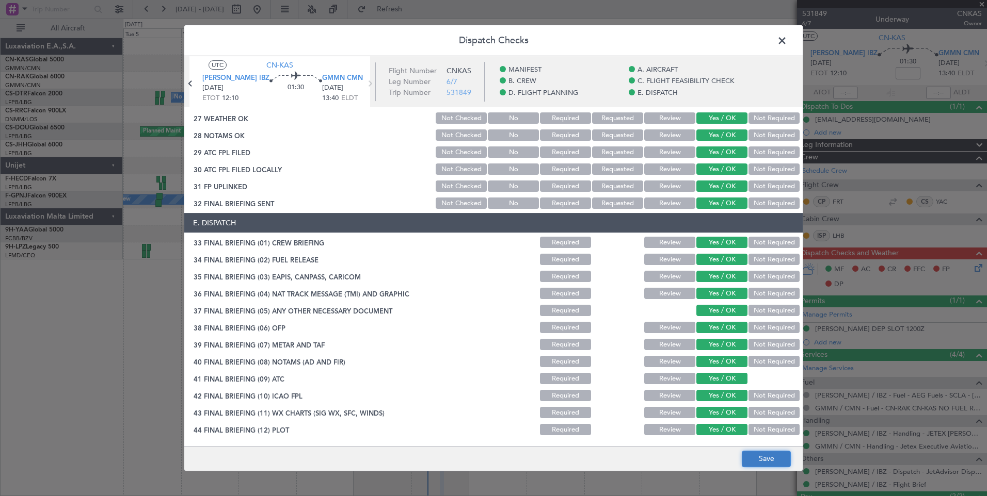
click at [756, 457] on button "Save" at bounding box center [766, 459] width 49 height 17
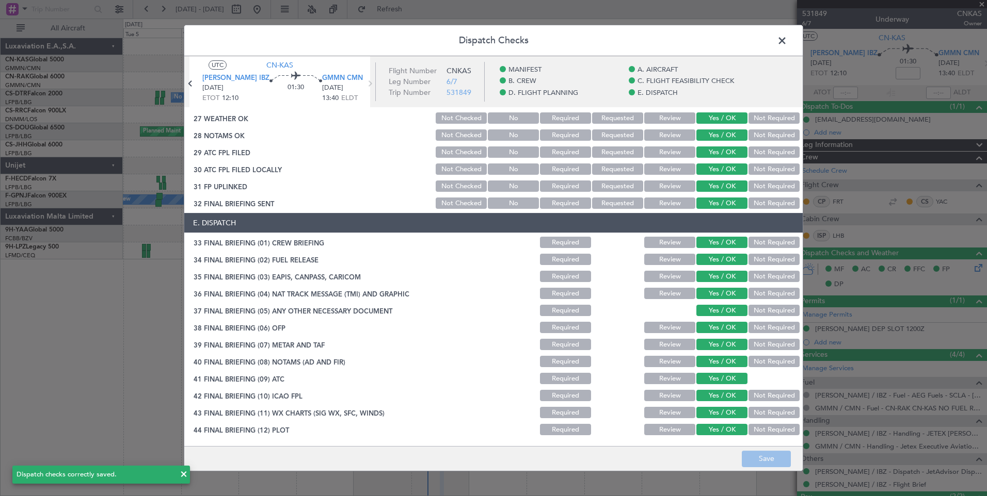
click at [787, 42] on span at bounding box center [787, 43] width 0 height 21
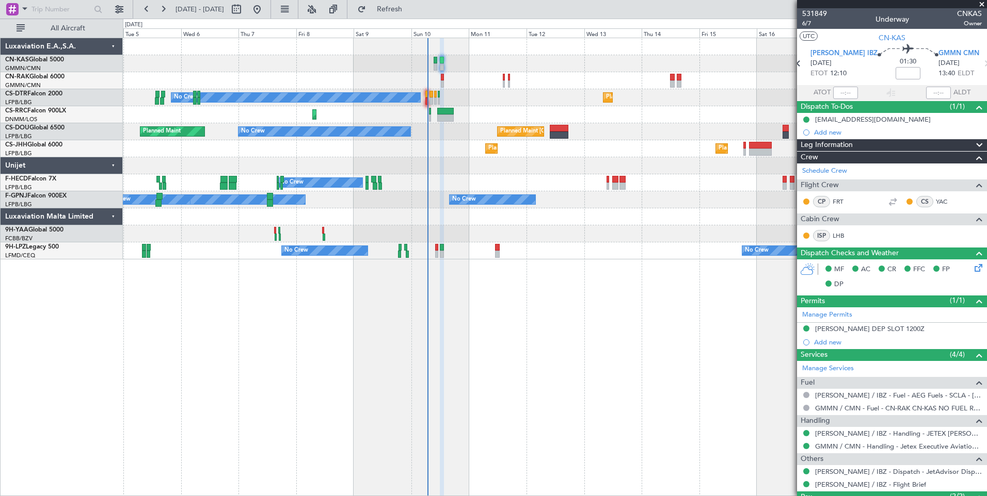
type input "Luis Maricato (LUM)"
